Goal: Information Seeking & Learning: Check status

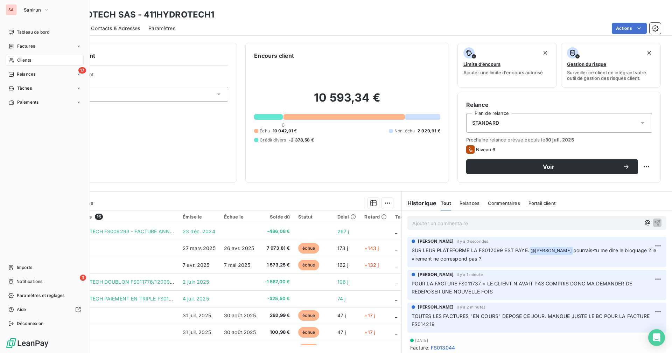
click at [16, 58] on div "Clients" at bounding box center [45, 60] width 78 height 11
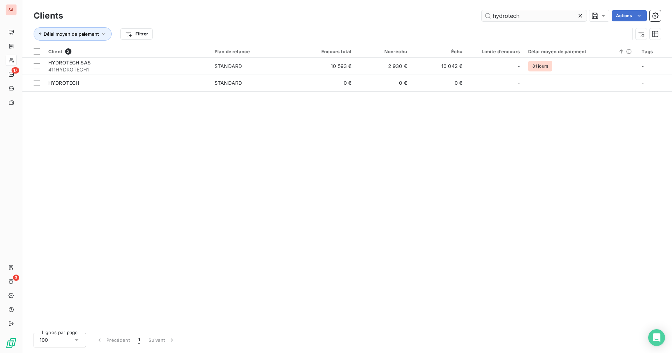
drag, startPoint x: 530, startPoint y: 13, endPoint x: 485, endPoint y: 19, distance: 45.5
click at [485, 19] on input "hydrotech" at bounding box center [534, 15] width 105 height 11
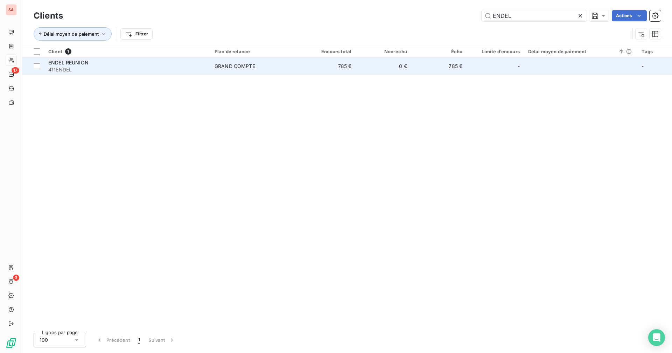
type input "ENDEL"
click at [447, 69] on td "785 €" at bounding box center [438, 66] width 55 height 17
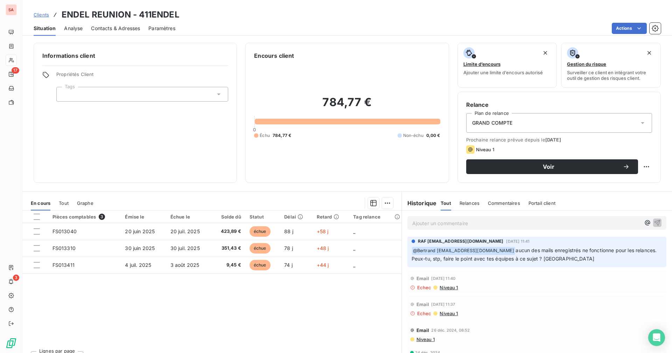
click at [136, 30] on span "Contacts & Adresses" at bounding box center [115, 28] width 49 height 7
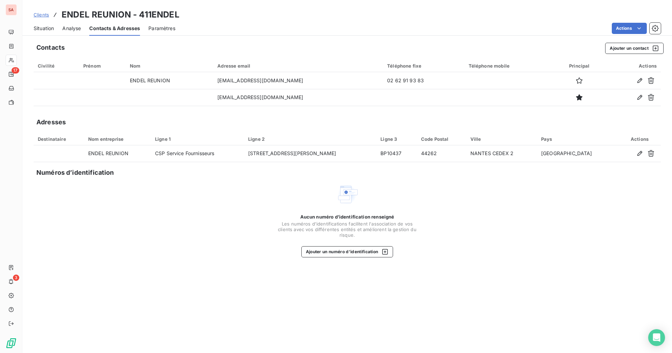
click at [45, 30] on span "Situation" at bounding box center [44, 28] width 20 height 7
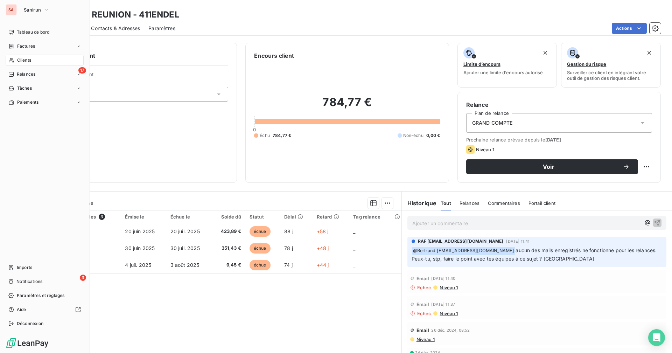
click at [19, 61] on span "Clients" at bounding box center [24, 60] width 14 height 6
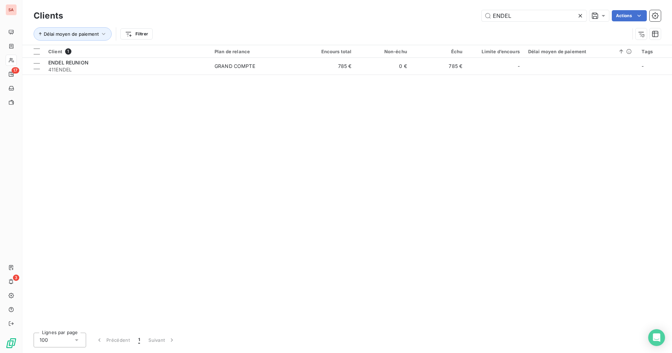
drag, startPoint x: 511, startPoint y: 18, endPoint x: 467, endPoint y: 18, distance: 43.4
click at [467, 18] on div "ENDEL Actions" at bounding box center [366, 15] width 590 height 11
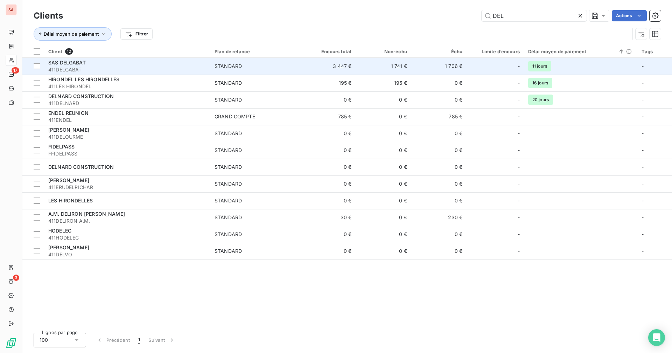
type input "DEL"
click at [347, 67] on td "3 447 €" at bounding box center [327, 66] width 55 height 17
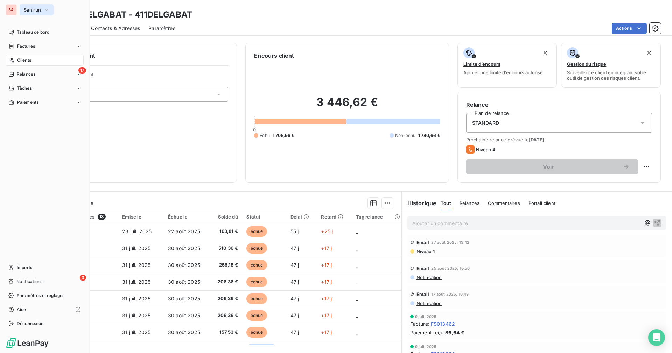
click at [34, 8] on span "Sanirun" at bounding box center [32, 10] width 17 height 6
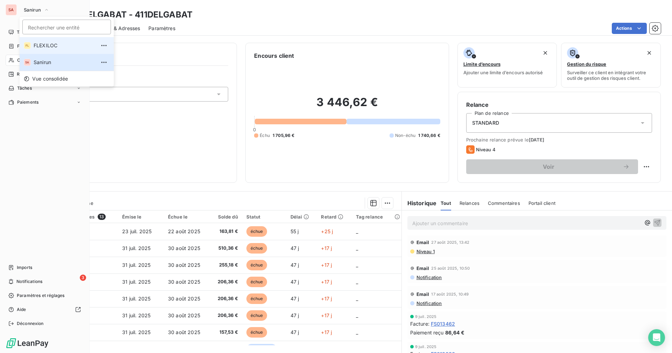
click at [38, 49] on span "FLEXILOC" at bounding box center [65, 45] width 62 height 7
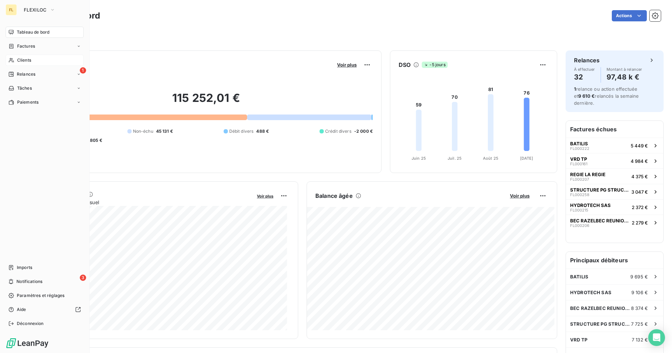
click at [19, 62] on span "Clients" at bounding box center [24, 60] width 14 height 6
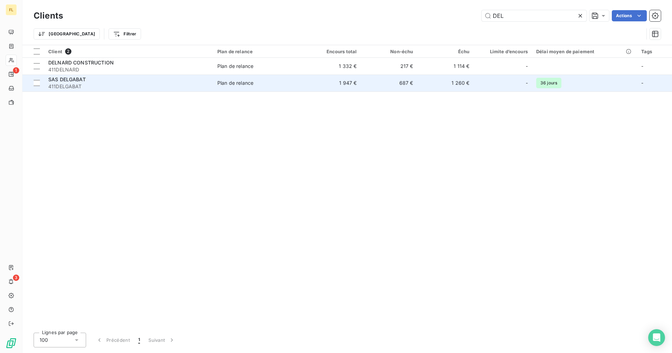
click at [299, 84] on span "Plan de relance" at bounding box center [258, 82] width 83 height 7
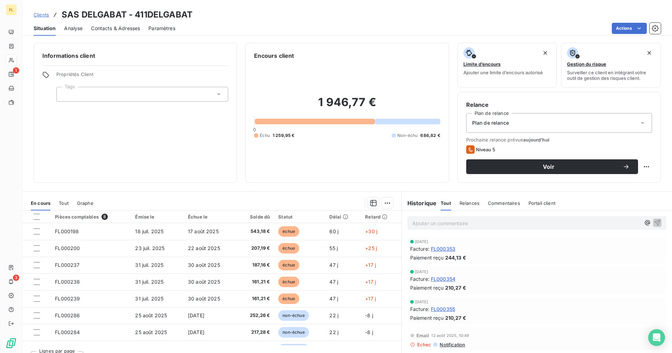
click at [184, 348] on div "Lignes par page 25 Précédent 1 Suivant" at bounding box center [211, 355] width 379 height 21
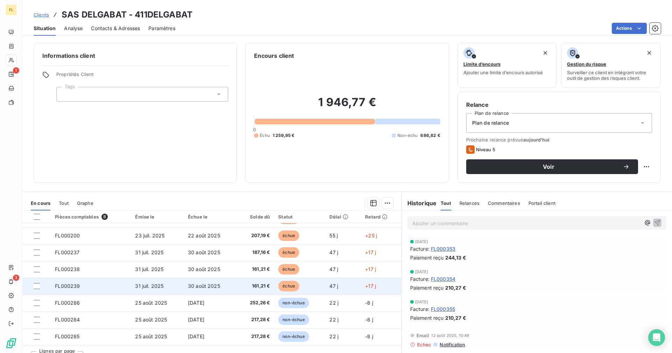
scroll to position [13, 0]
